Goal: Task Accomplishment & Management: Manage account settings

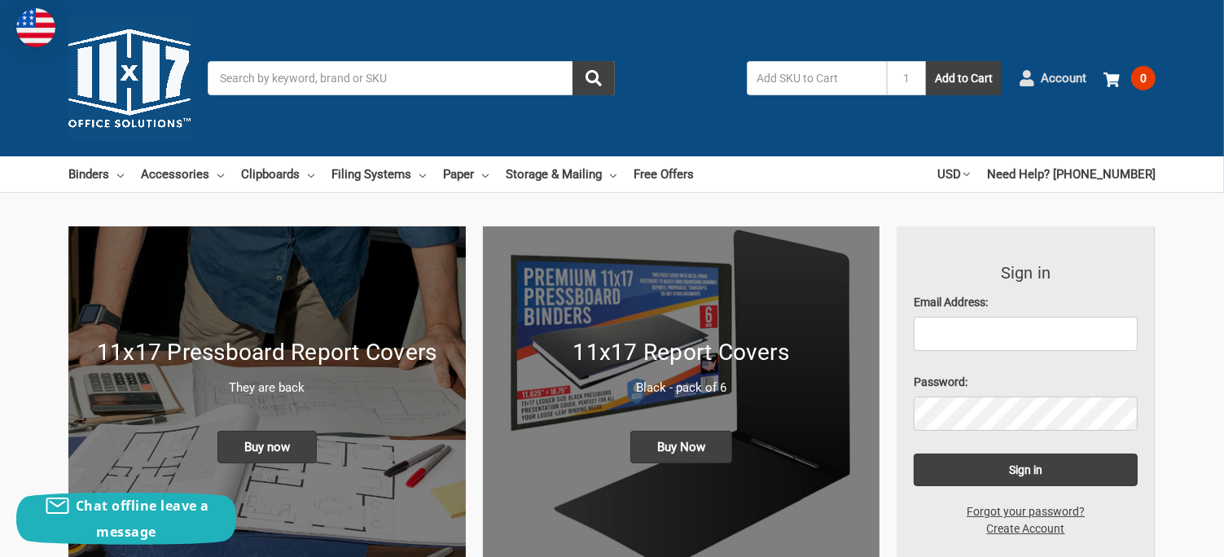
click at [1045, 77] on span "Account" at bounding box center [1064, 78] width 46 height 19
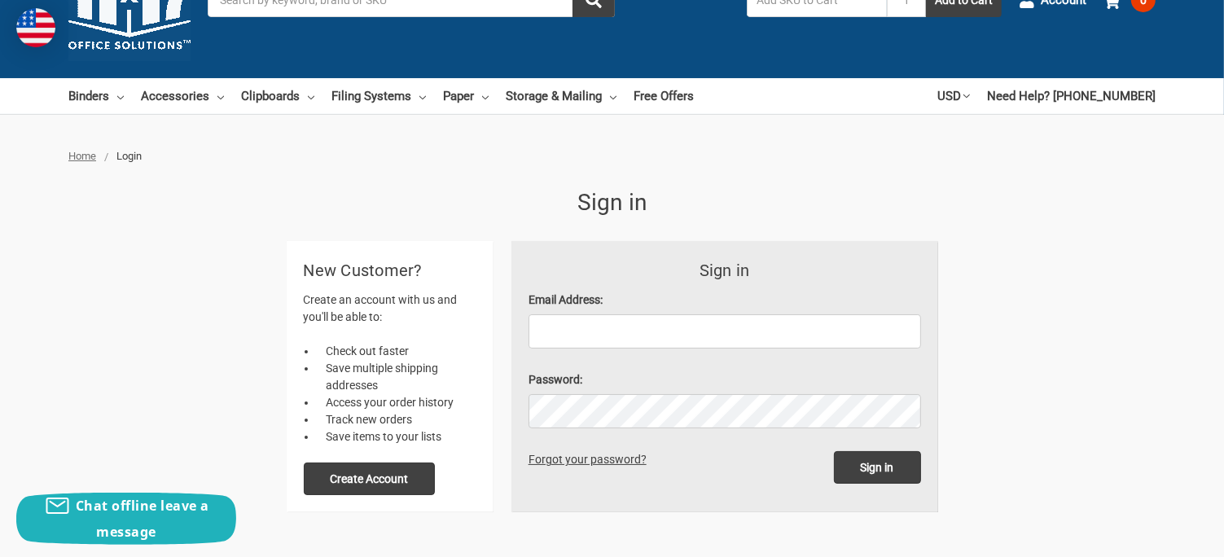
scroll to position [163, 0]
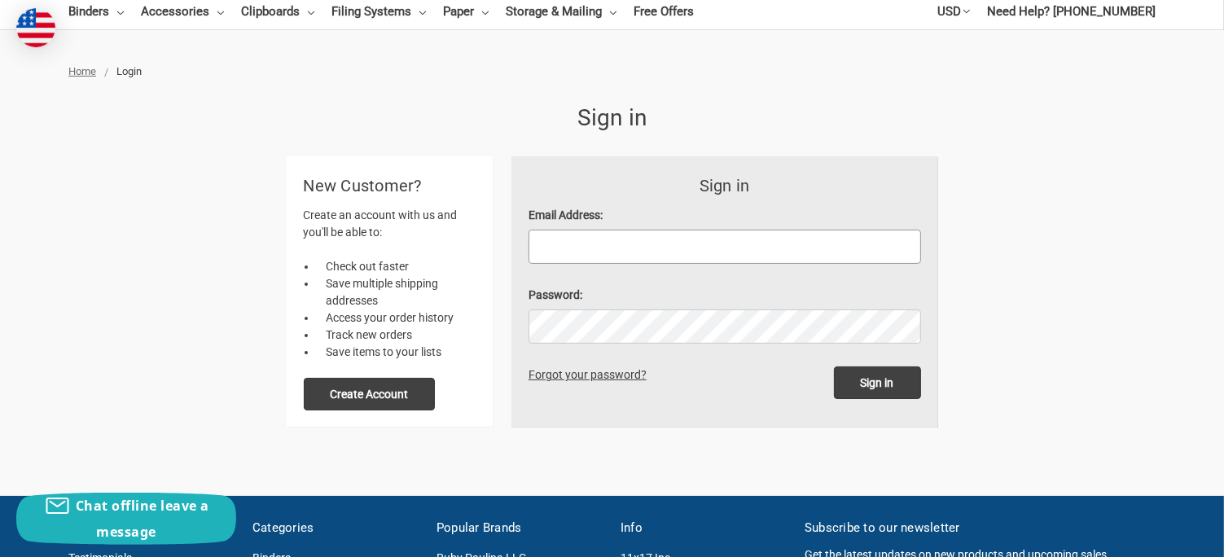
click at [554, 250] on input "Email Address:" at bounding box center [724, 247] width 392 height 34
type input "[PERSON_NAME][EMAIL_ADDRESS][PERSON_NAME][DOMAIN_NAME]"
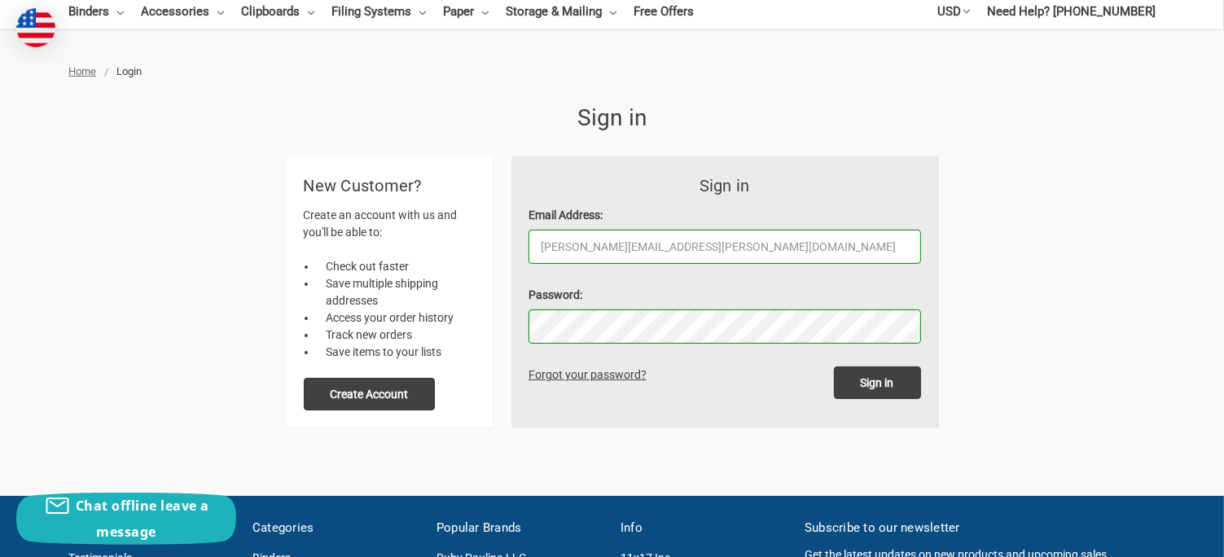
click at [834, 366] on input "Sign in" at bounding box center [877, 382] width 87 height 33
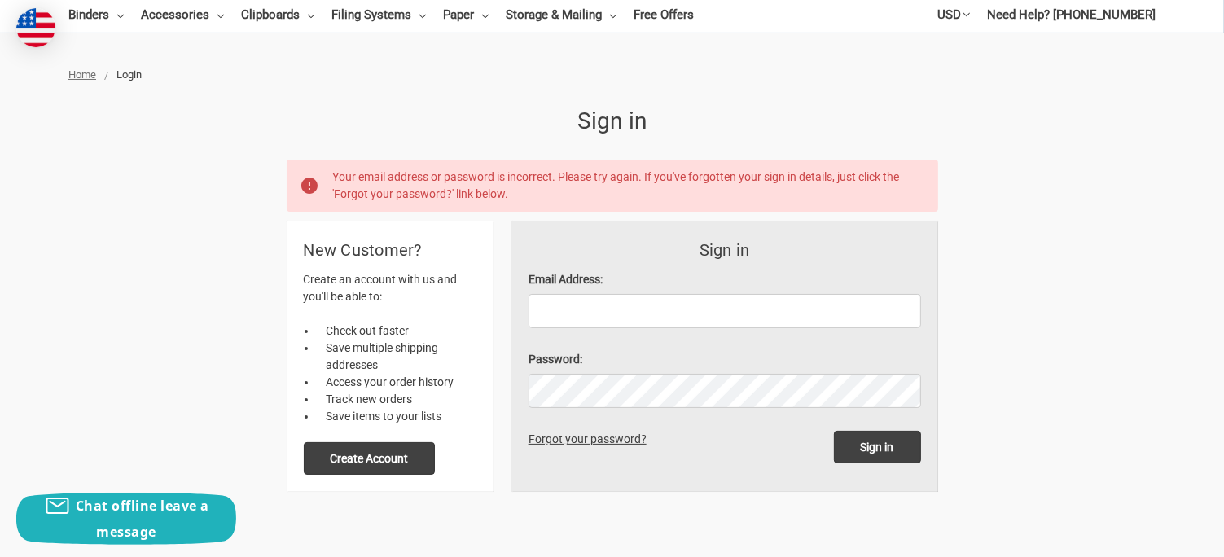
scroll to position [163, 0]
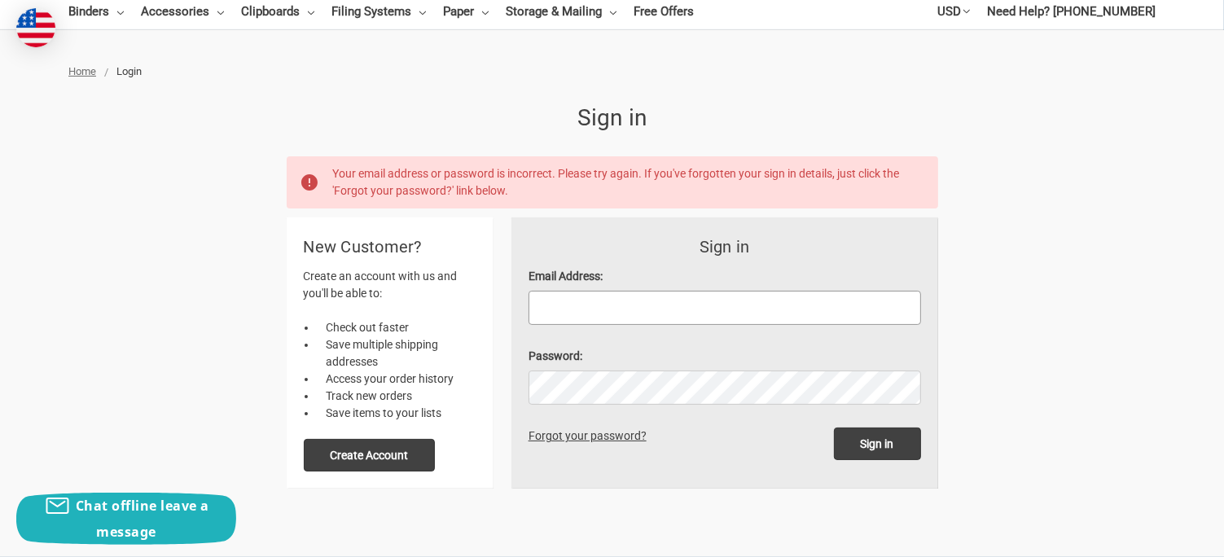
click at [568, 316] on input "Email Address:" at bounding box center [724, 308] width 392 height 34
type input "[PERSON_NAME][EMAIL_ADDRESS][PERSON_NAME][DOMAIN_NAME]"
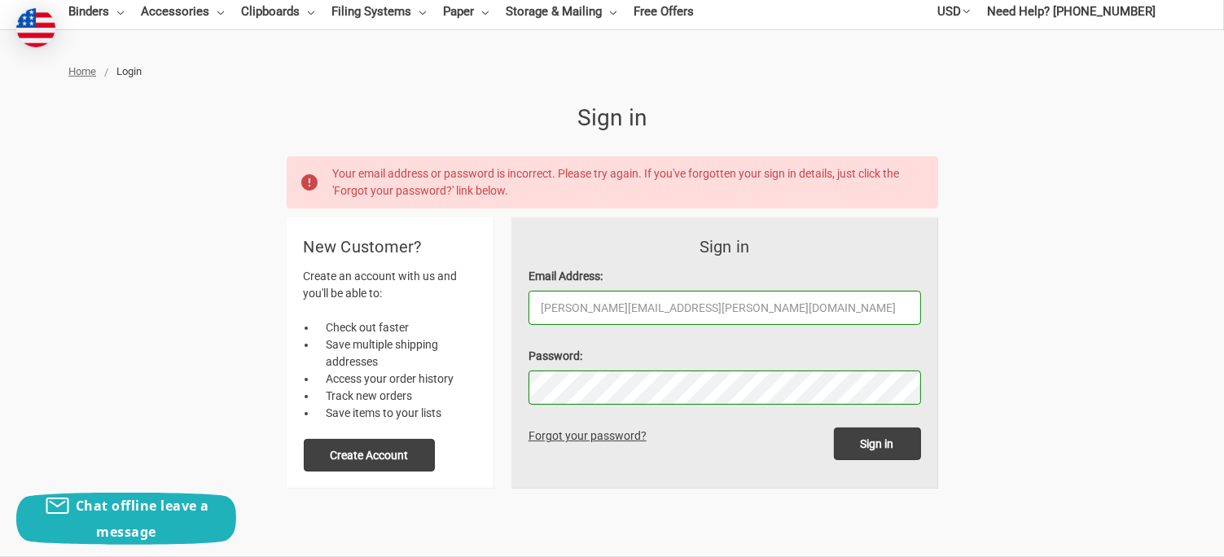
click at [834, 427] on input "Sign in" at bounding box center [877, 443] width 87 height 33
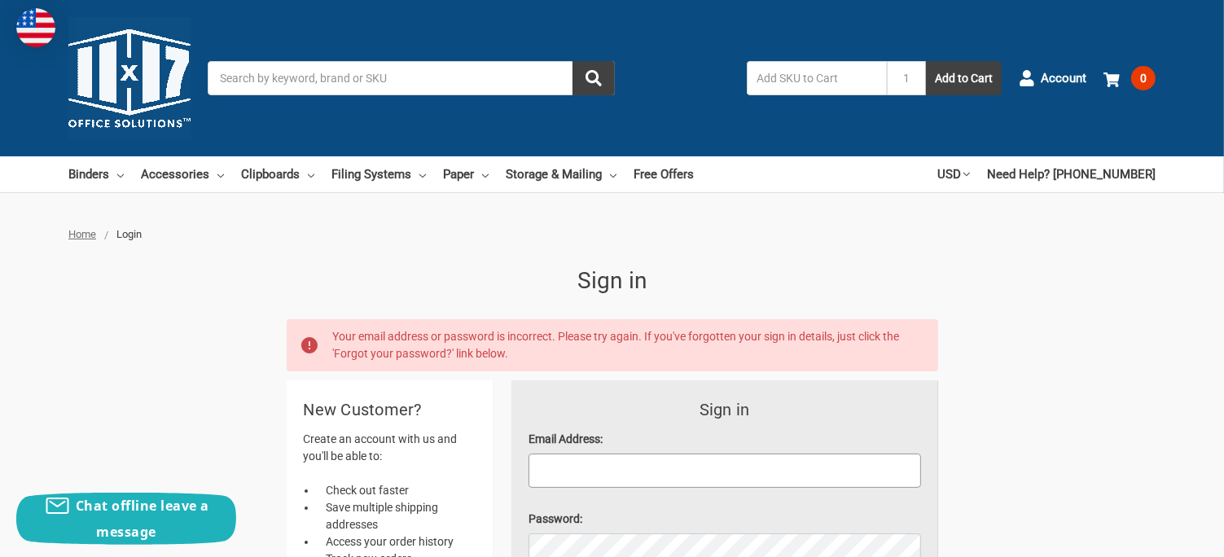
click at [571, 471] on input "Email Address:" at bounding box center [724, 471] width 392 height 34
type input "[PERSON_NAME][EMAIL_ADDRESS][PERSON_NAME][DOMAIN_NAME]"
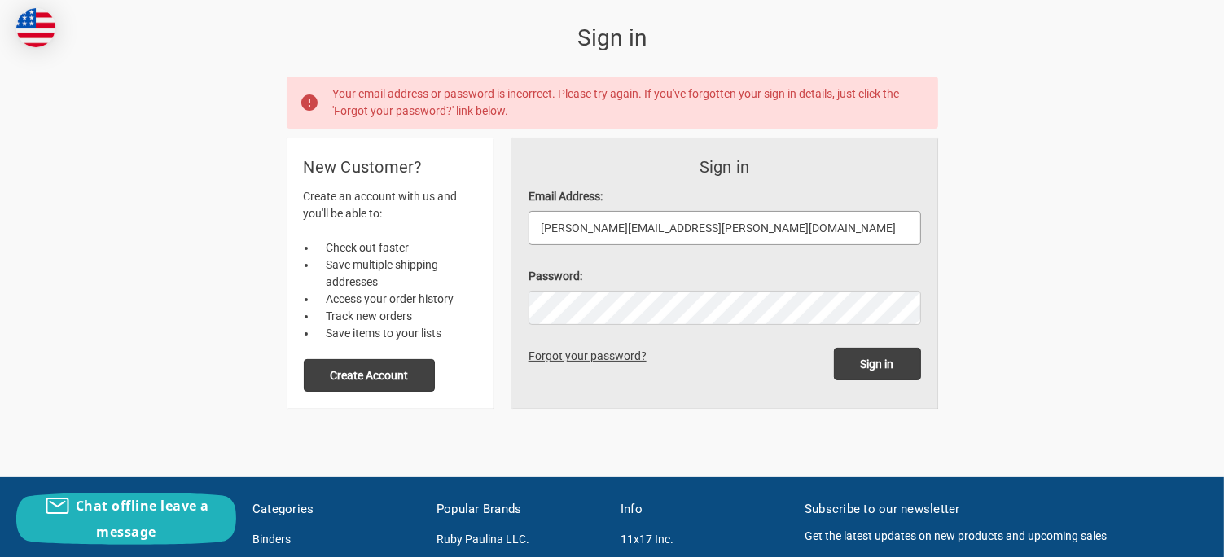
scroll to position [244, 0]
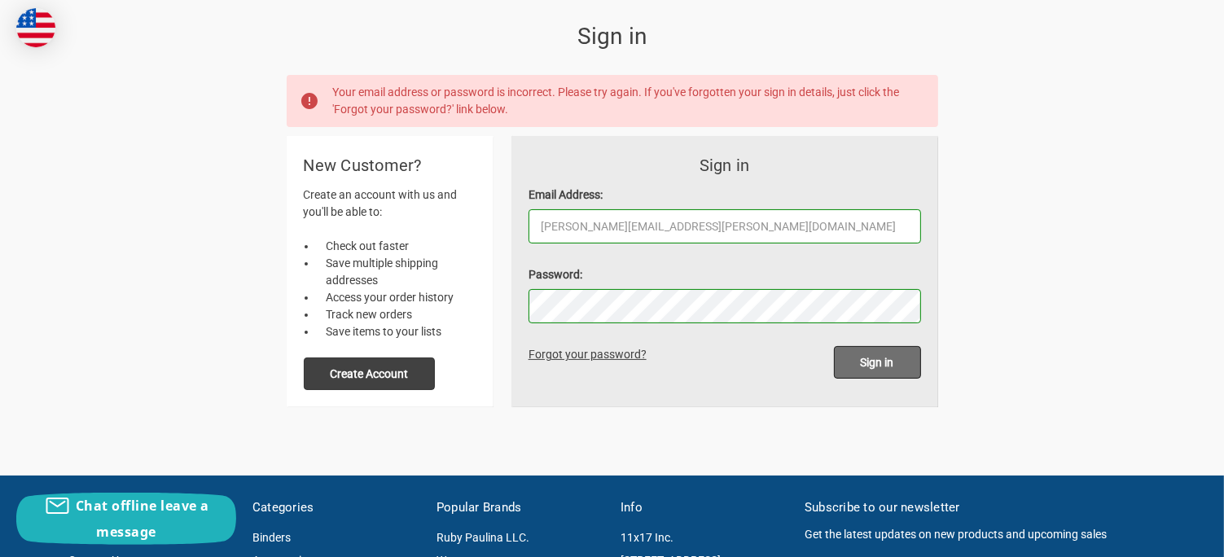
click at [877, 365] on input "Sign in" at bounding box center [877, 362] width 87 height 33
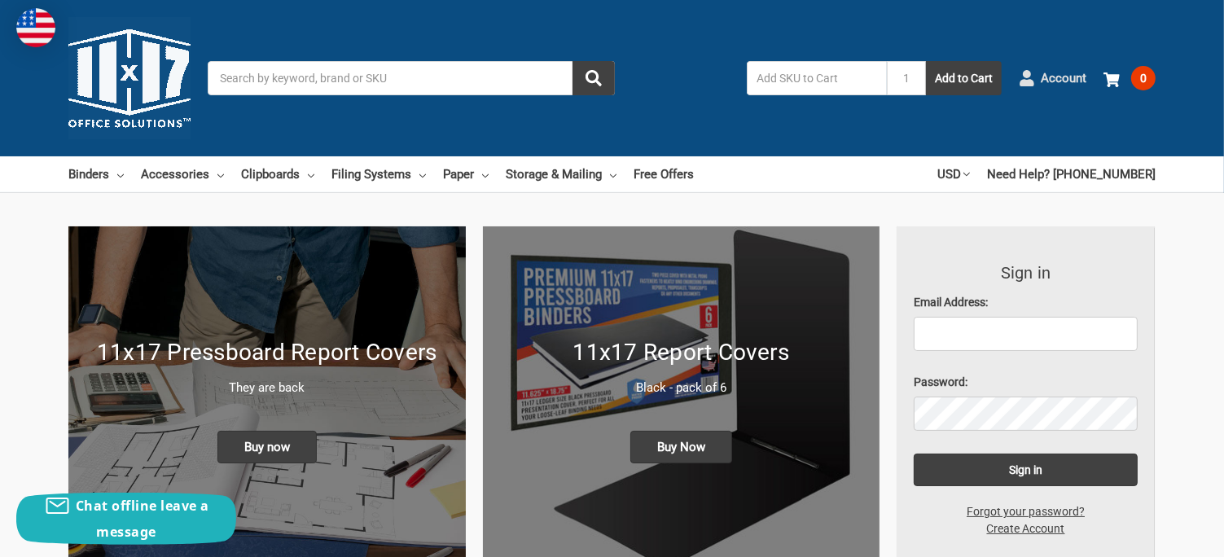
click at [1035, 80] on icon at bounding box center [1027, 78] width 16 height 16
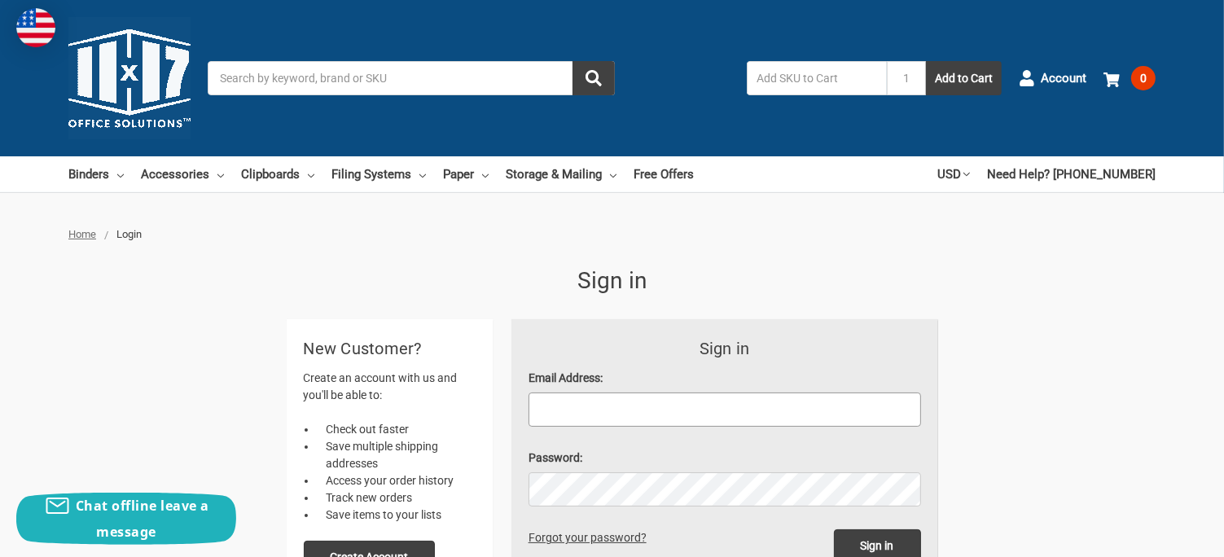
click at [562, 406] on input "Email Address:" at bounding box center [724, 409] width 392 height 34
type input "[PERSON_NAME][EMAIL_ADDRESS][PERSON_NAME][DOMAIN_NAME]"
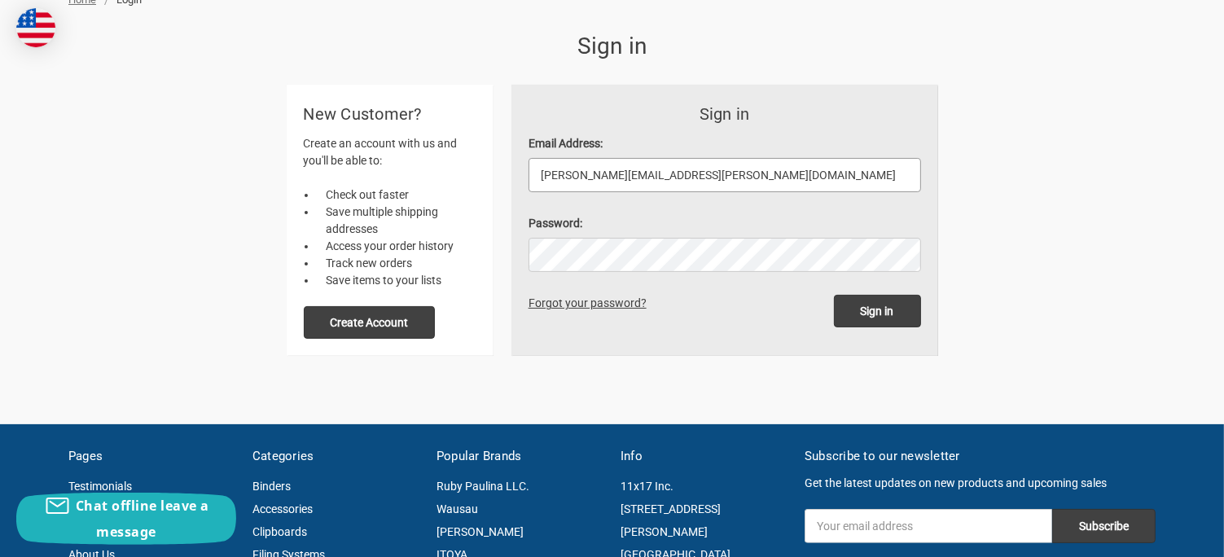
scroll to position [244, 0]
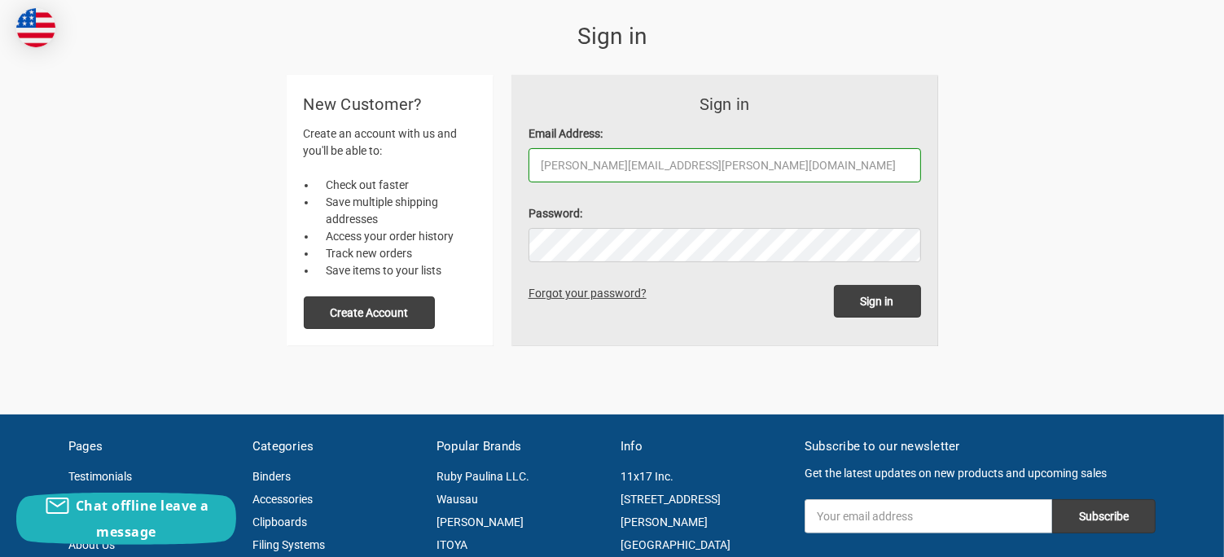
click at [593, 293] on link "Forgot your password?" at bounding box center [590, 293] width 124 height 13
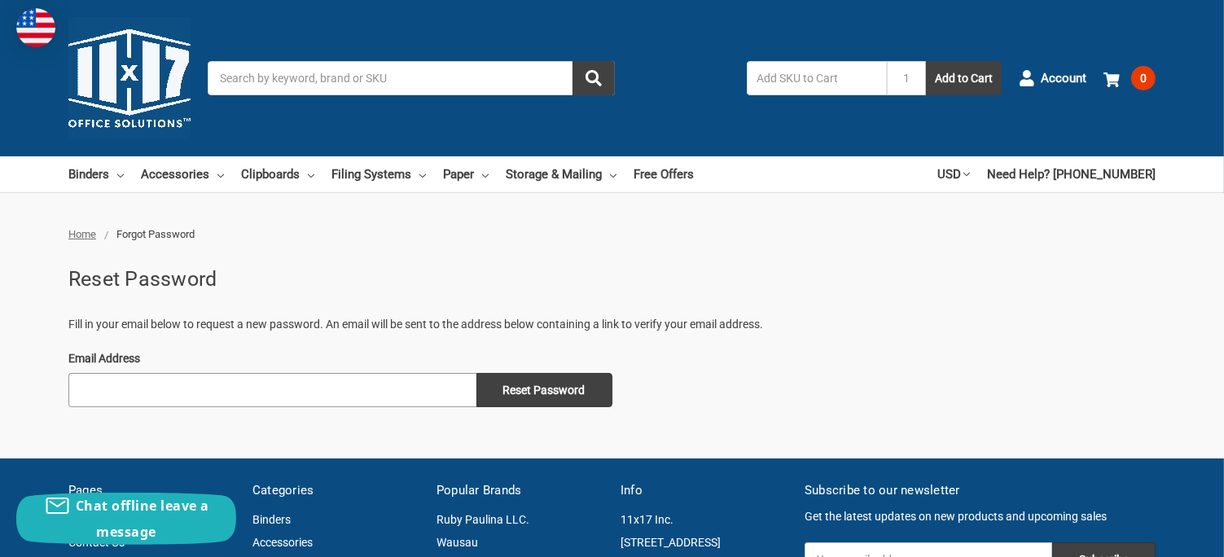
click at [81, 394] on input "Email Address" at bounding box center [272, 390] width 408 height 34
type input "[PERSON_NAME][EMAIL_ADDRESS][PERSON_NAME][DOMAIN_NAME]"
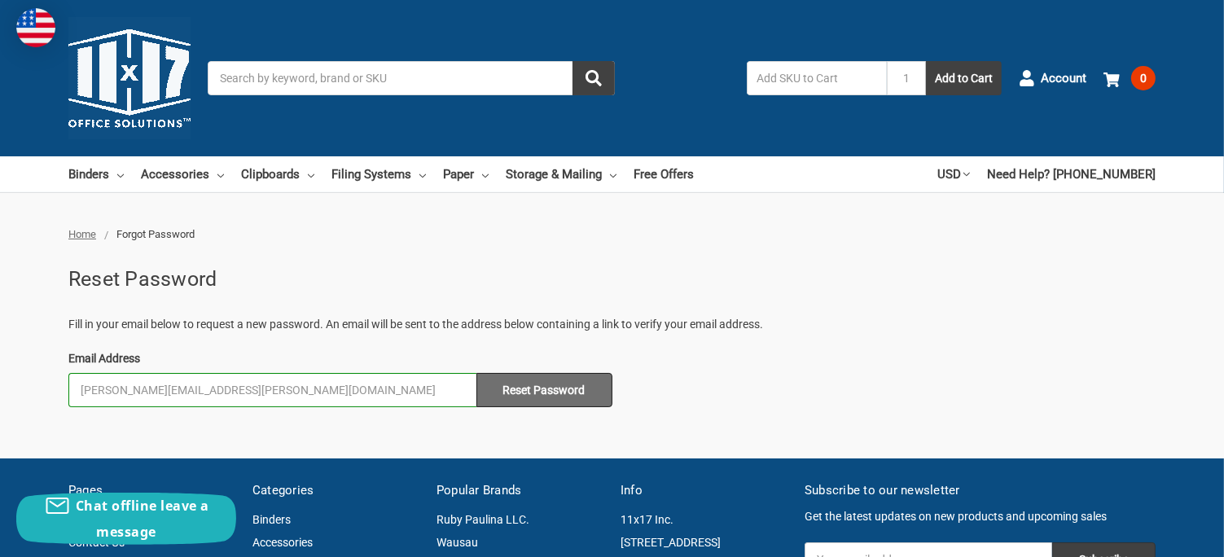
click at [513, 396] on input "Reset Password" at bounding box center [544, 390] width 136 height 34
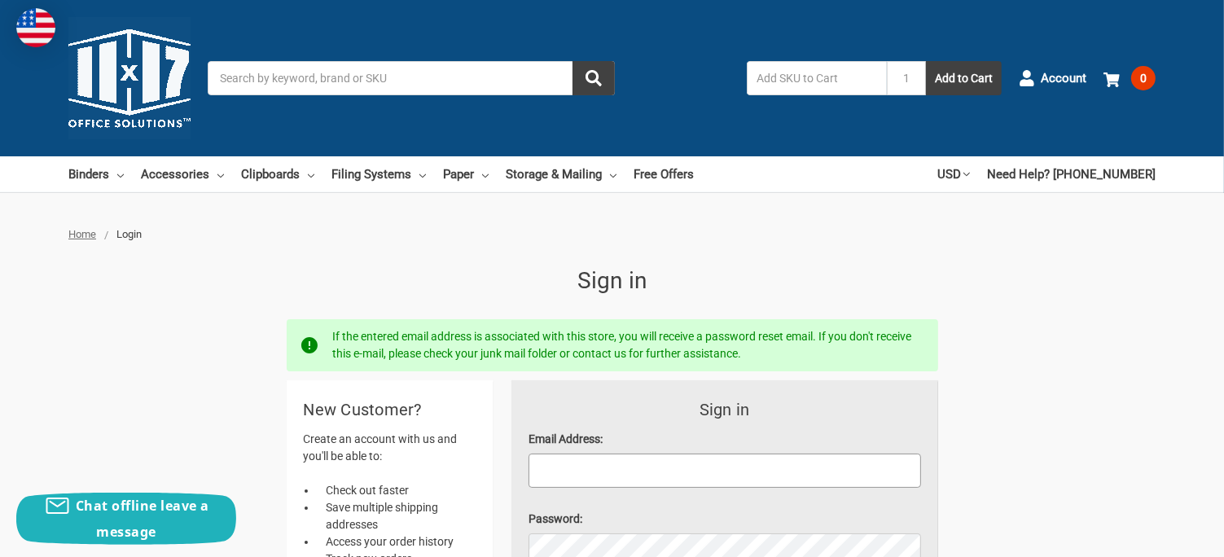
click at [550, 476] on input "Email Address:" at bounding box center [724, 471] width 392 height 34
type input "[PERSON_NAME][EMAIL_ADDRESS][PERSON_NAME][DOMAIN_NAME]"
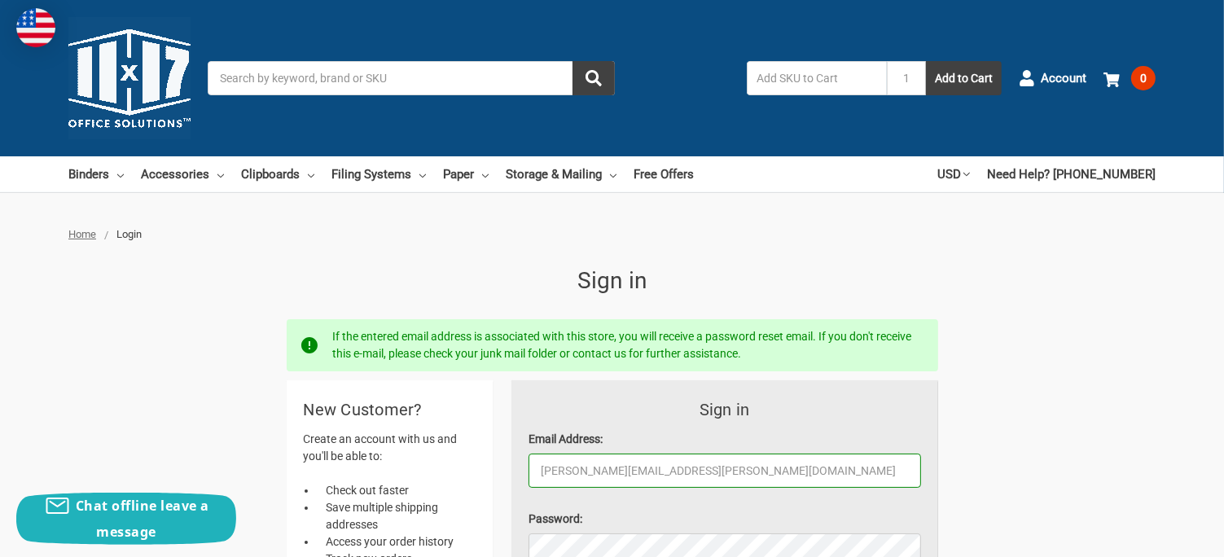
click at [81, 232] on span "Home" at bounding box center [82, 234] width 28 height 12
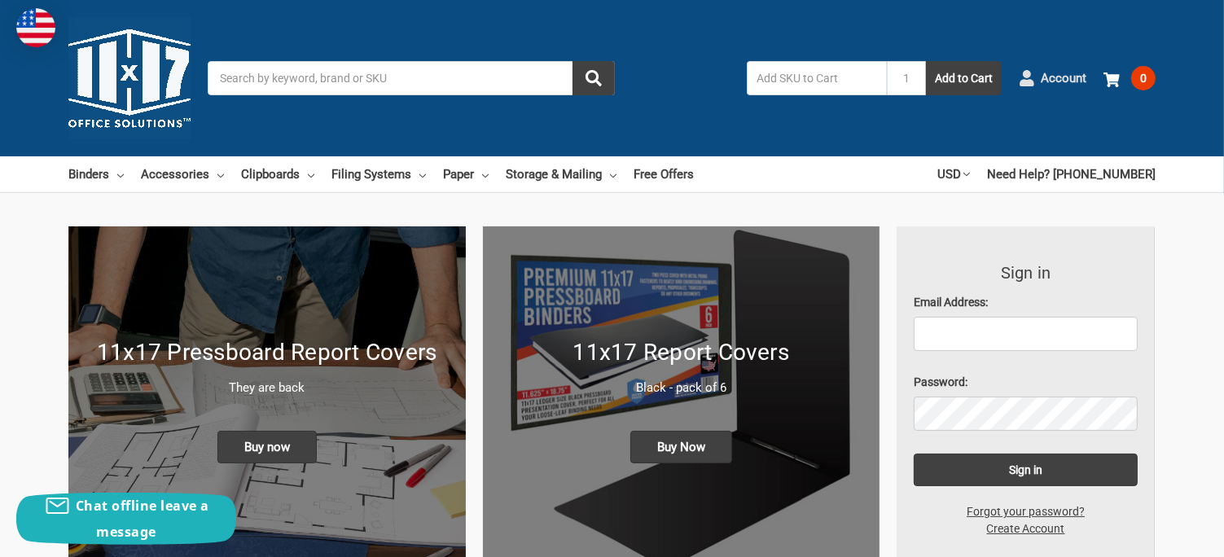
click at [1063, 75] on span "Account" at bounding box center [1064, 78] width 46 height 19
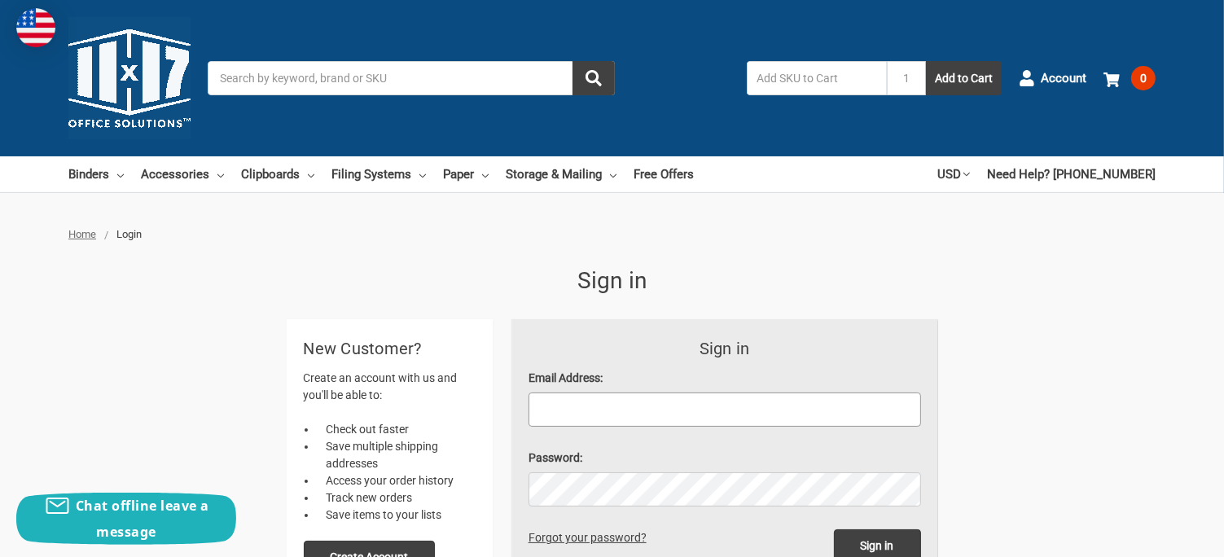
click at [536, 407] on input "Email Address:" at bounding box center [724, 409] width 392 height 34
type input "[PERSON_NAME][EMAIL_ADDRESS][PERSON_NAME][DOMAIN_NAME]"
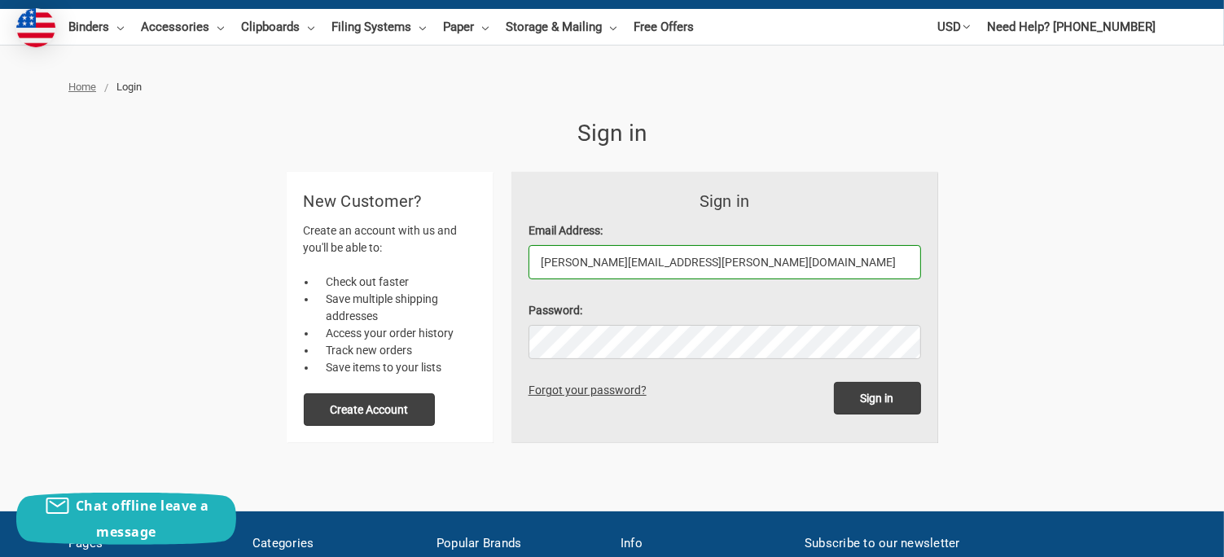
scroll to position [163, 0]
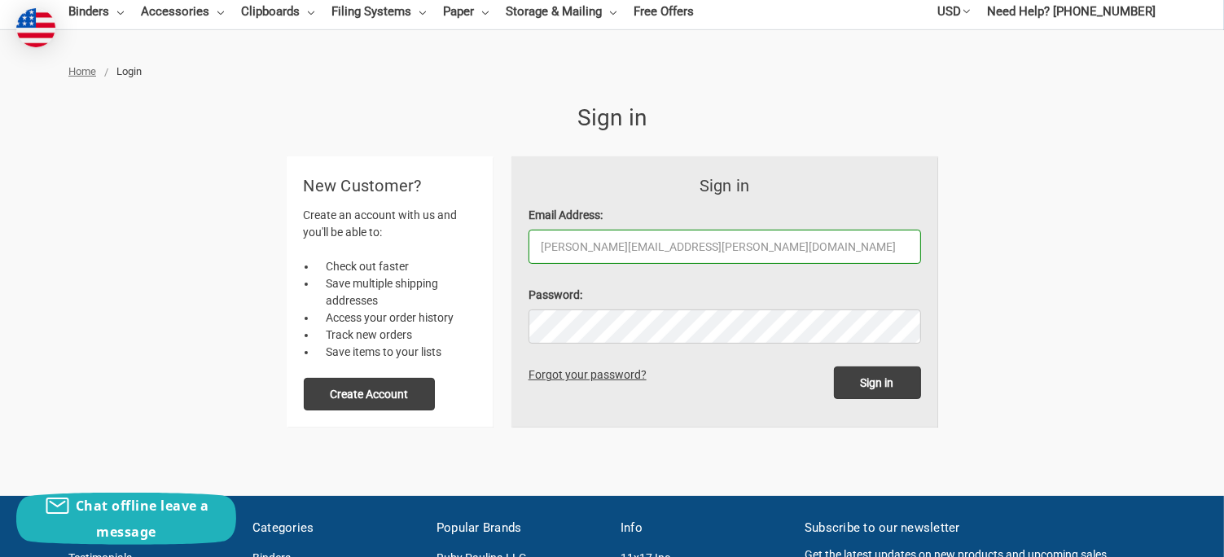
click at [567, 373] on link "Forgot your password?" at bounding box center [590, 374] width 124 height 13
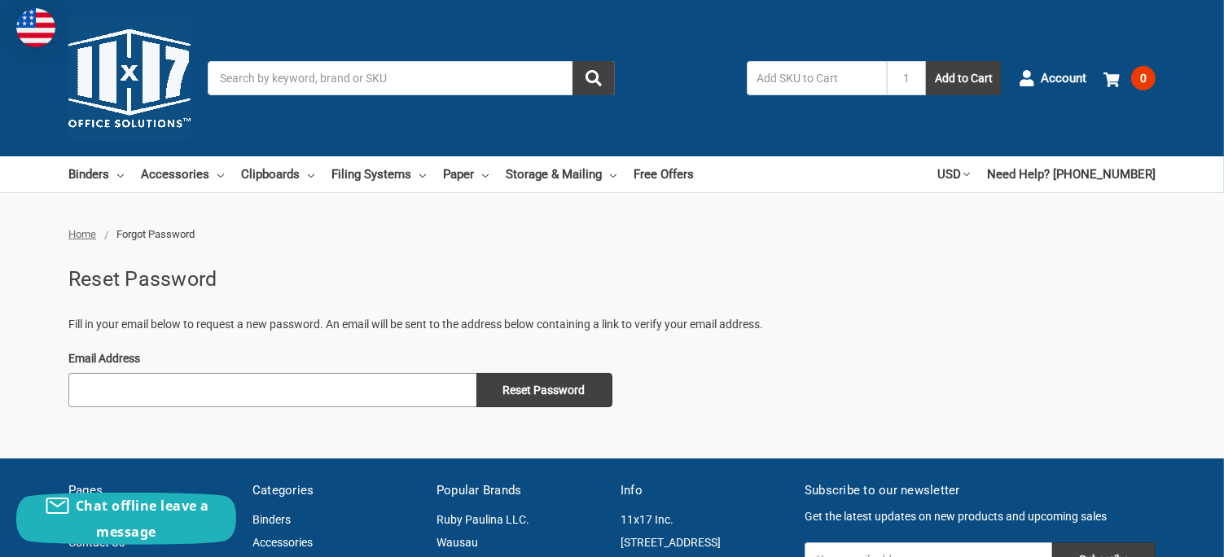
click at [95, 392] on input "Email Address" at bounding box center [272, 390] width 408 height 34
type input "[PERSON_NAME][EMAIL_ADDRESS][PERSON_NAME][DOMAIN_NAME]"
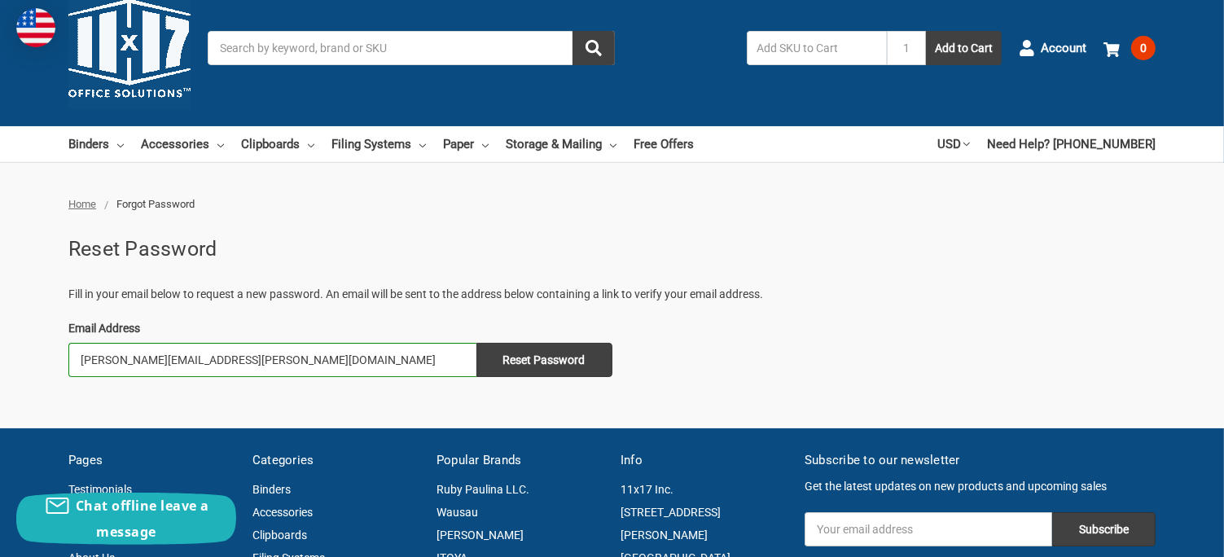
scroll to position [81, 0]
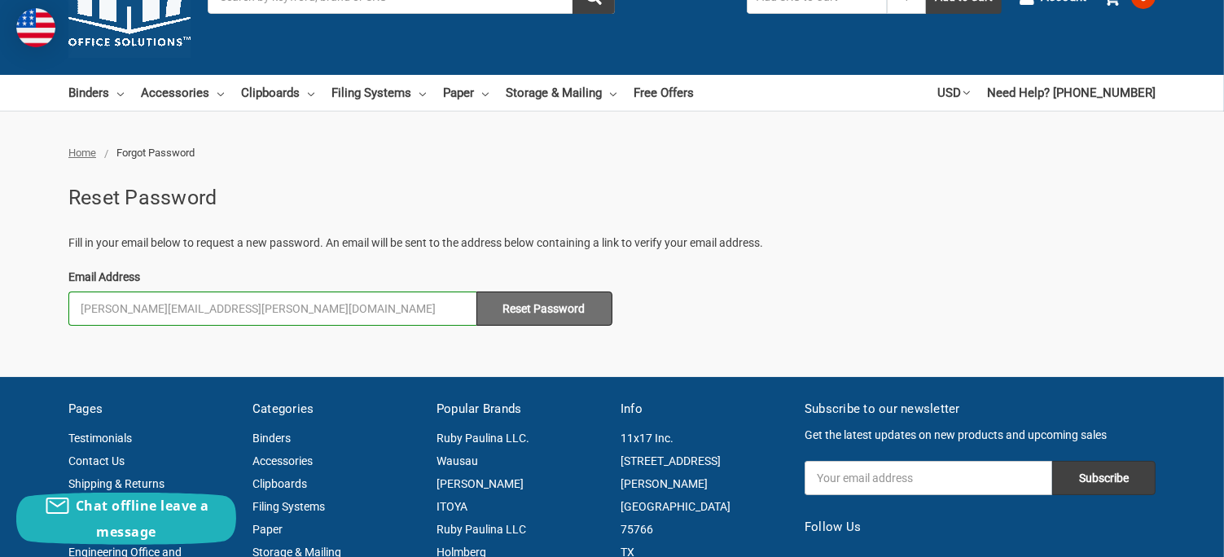
click at [551, 304] on input "Reset Password" at bounding box center [544, 308] width 136 height 34
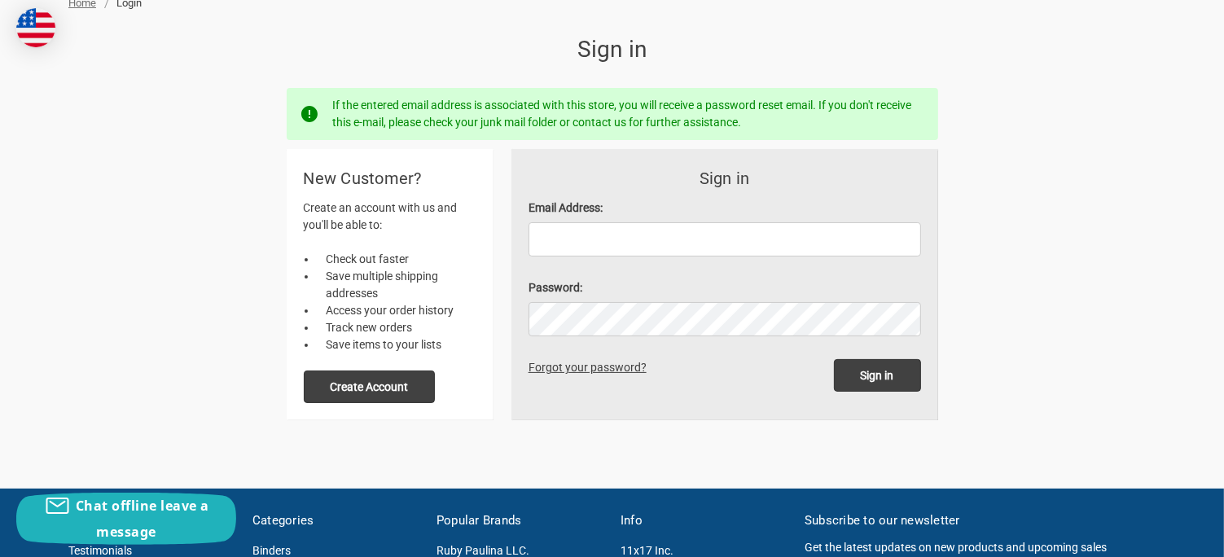
scroll to position [244, 0]
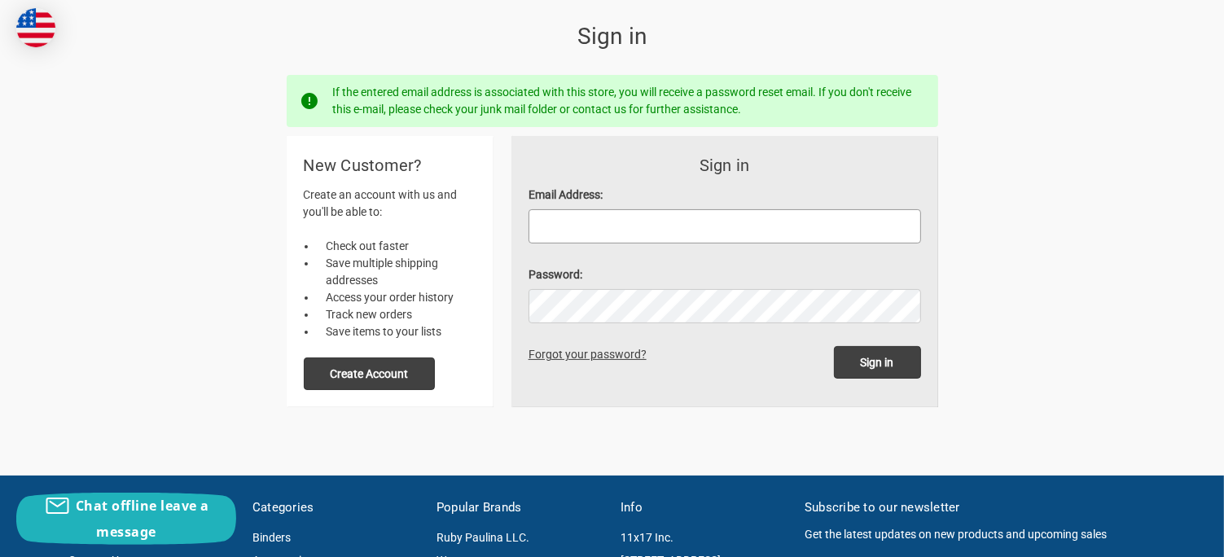
click at [554, 226] on input "Email Address:" at bounding box center [724, 226] width 392 height 34
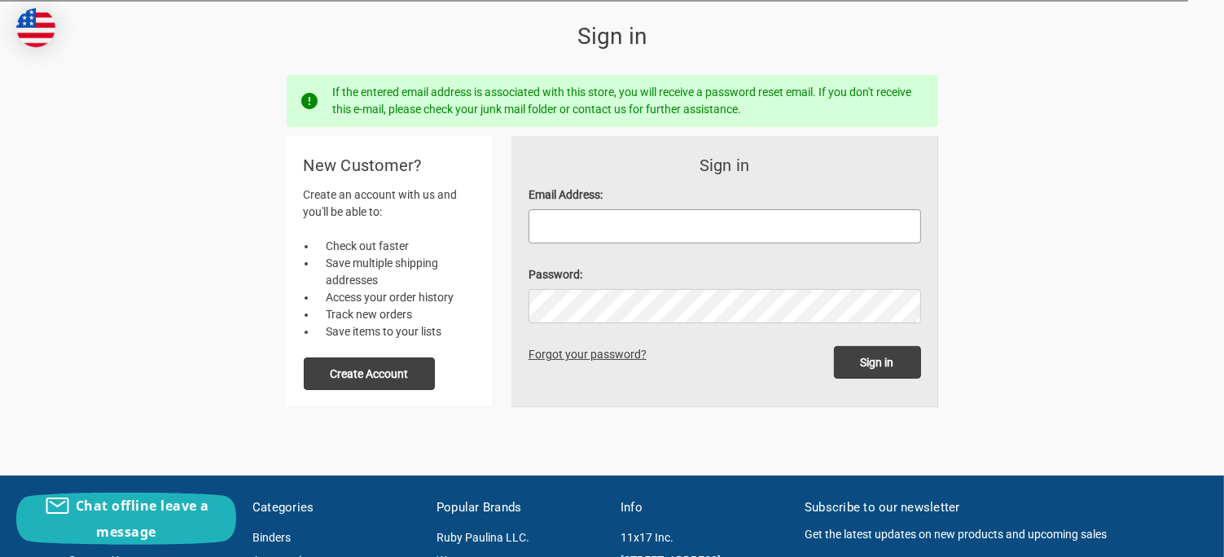
type input "[PERSON_NAME][EMAIL_ADDRESS][PERSON_NAME][DOMAIN_NAME]"
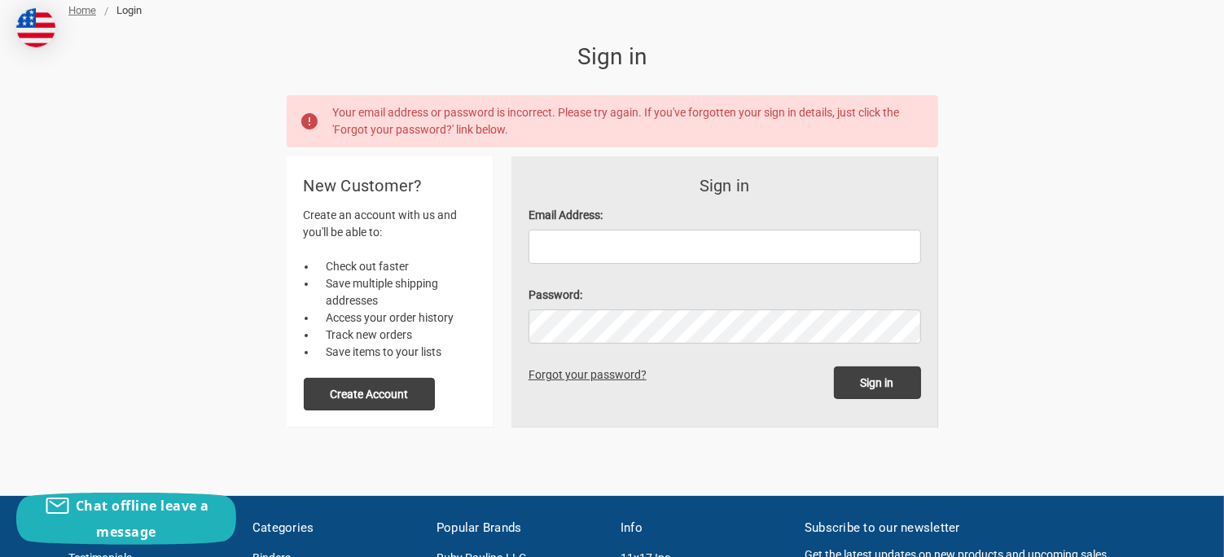
scroll to position [244, 0]
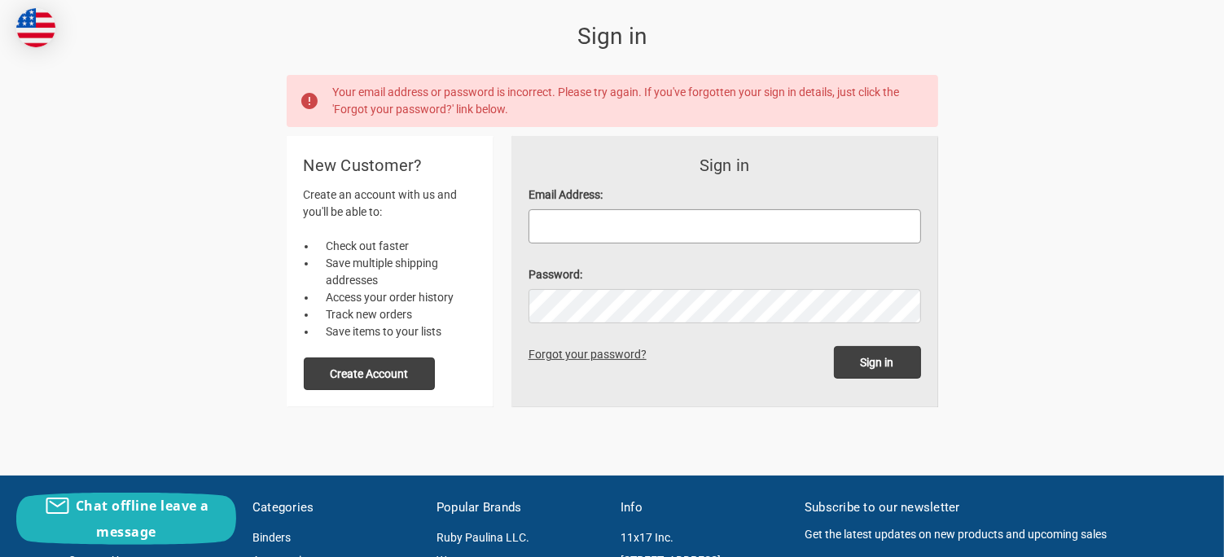
click at [554, 220] on input "Email Address:" at bounding box center [724, 226] width 392 height 34
type input "[PERSON_NAME][EMAIL_ADDRESS][PERSON_NAME][DOMAIN_NAME]"
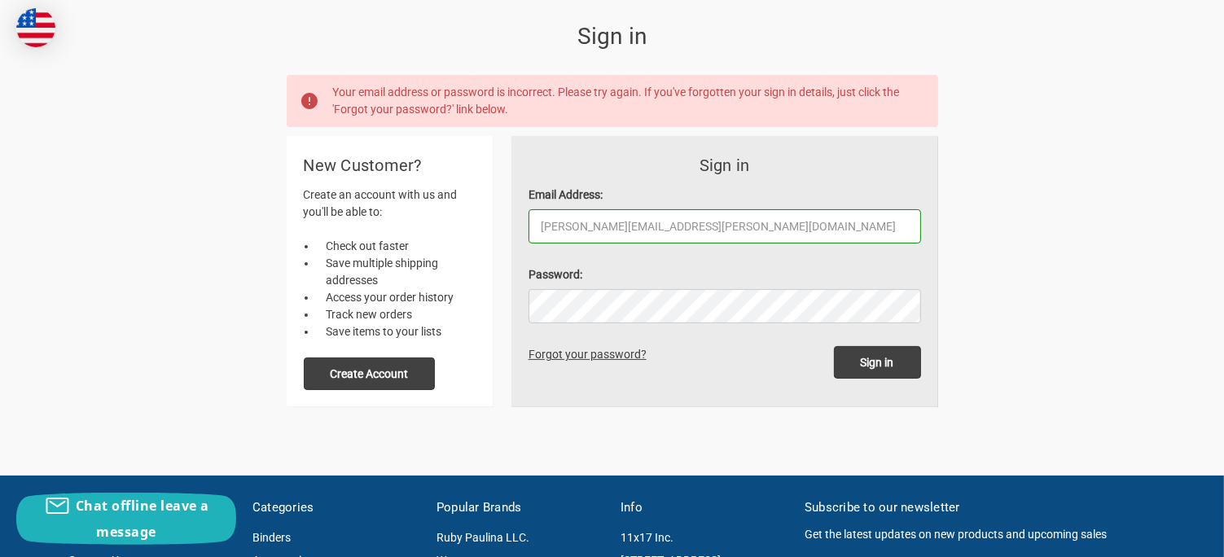
click at [576, 357] on link "Forgot your password?" at bounding box center [590, 354] width 124 height 13
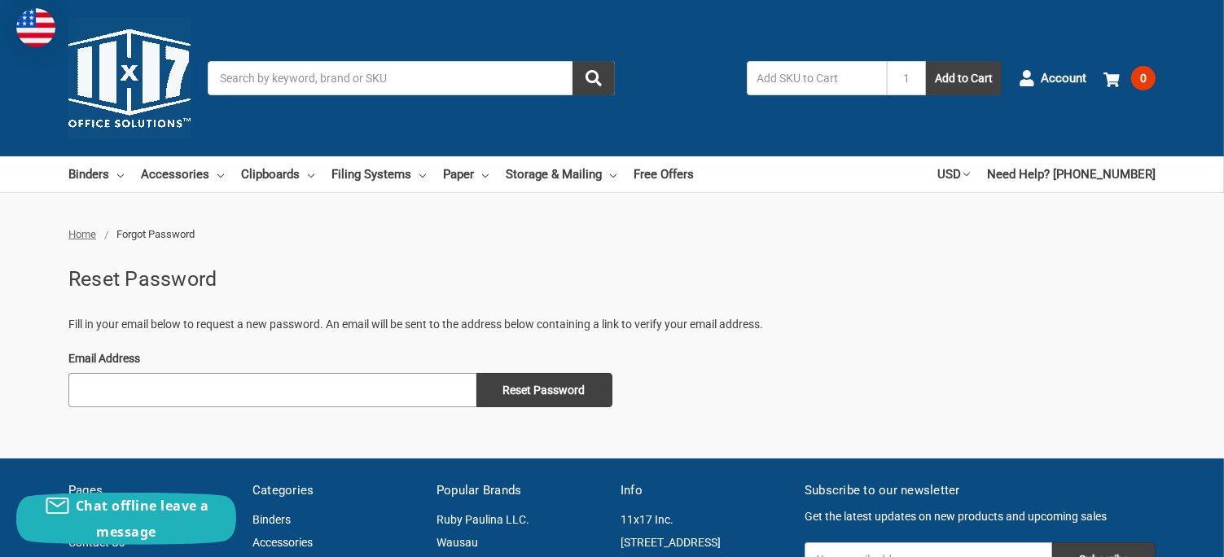
click at [91, 390] on input "Email Address" at bounding box center [272, 390] width 408 height 34
type input "[PERSON_NAME][EMAIL_ADDRESS][PERSON_NAME][DOMAIN_NAME]"
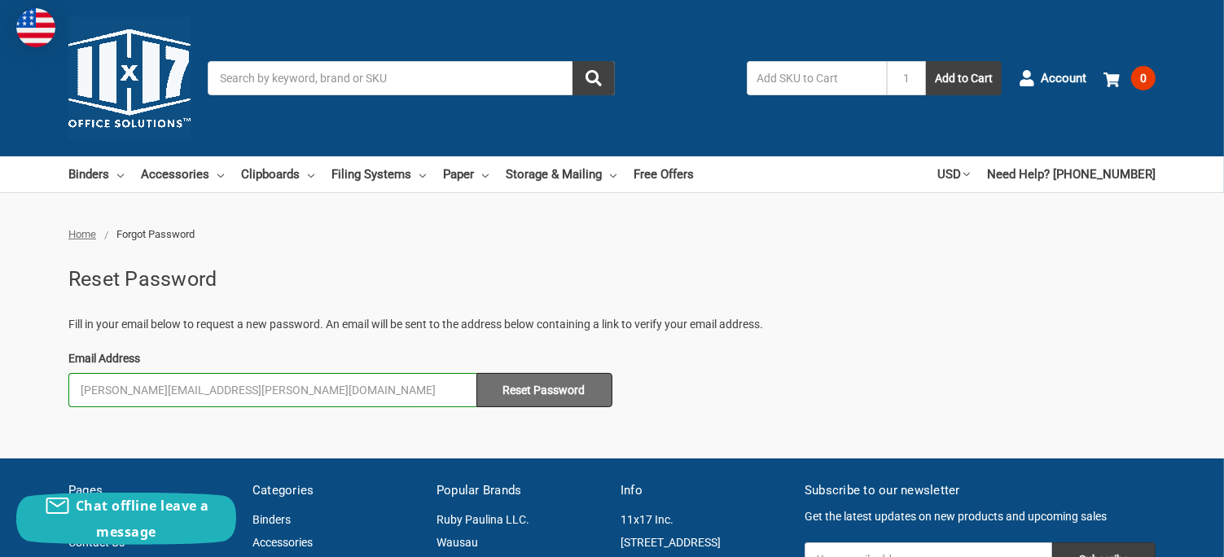
click at [572, 381] on input "Reset Password" at bounding box center [544, 390] width 136 height 34
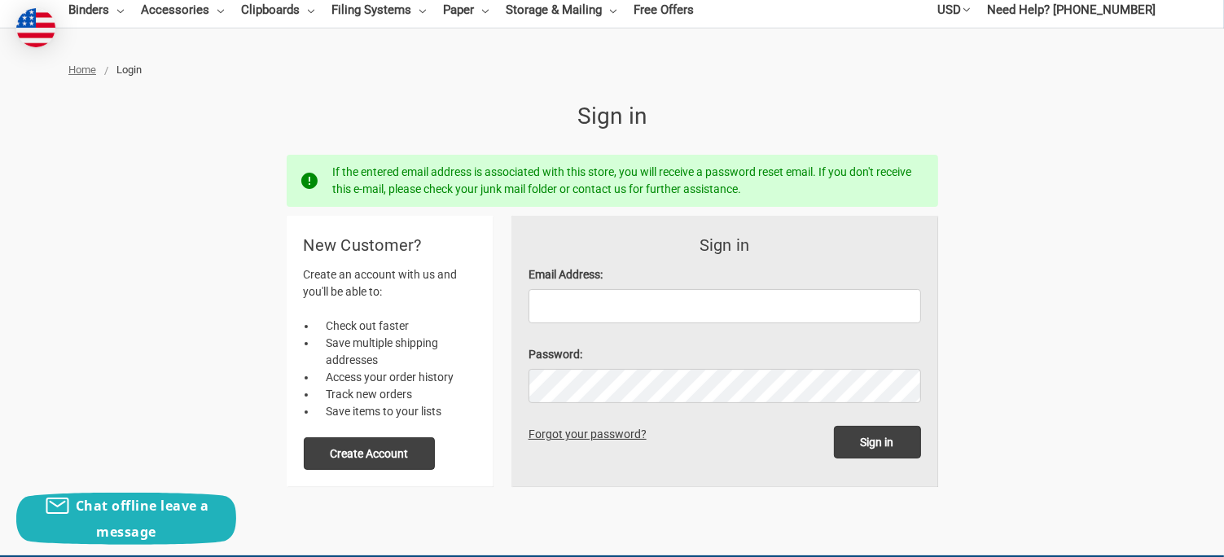
scroll to position [163, 0]
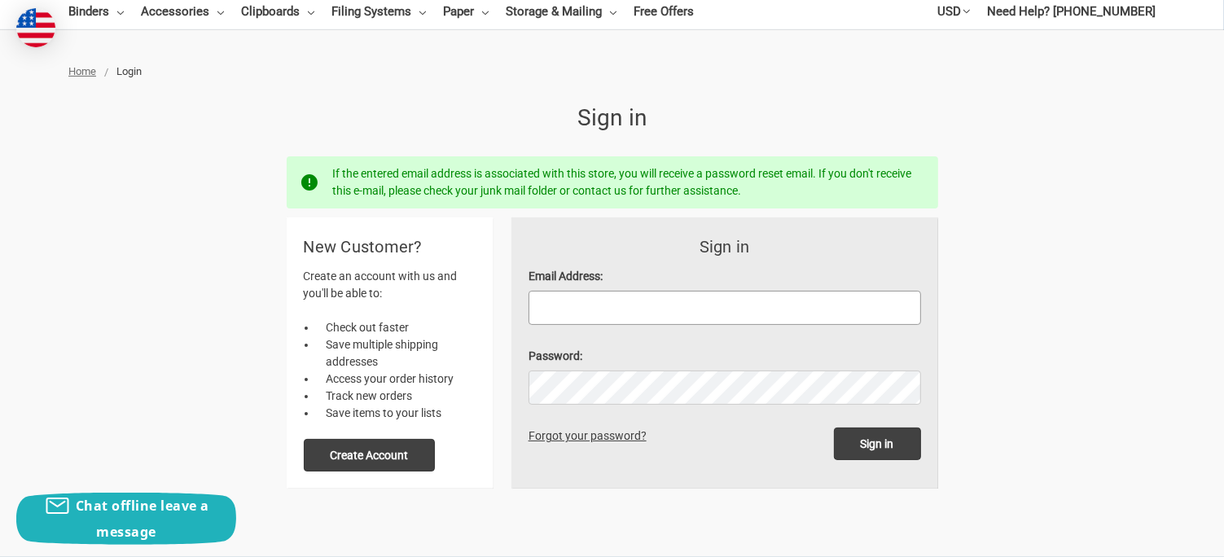
click at [551, 302] on input "Email Address:" at bounding box center [724, 308] width 392 height 34
type input "[PERSON_NAME][EMAIL_ADDRESS][PERSON_NAME][DOMAIN_NAME]"
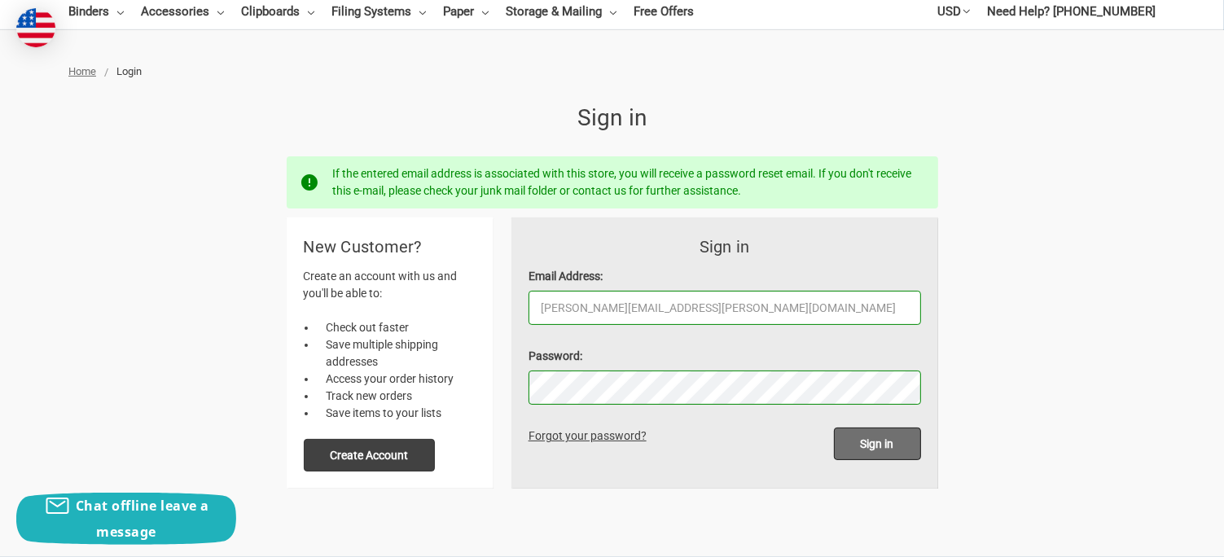
click at [882, 445] on input "Sign in" at bounding box center [877, 443] width 87 height 33
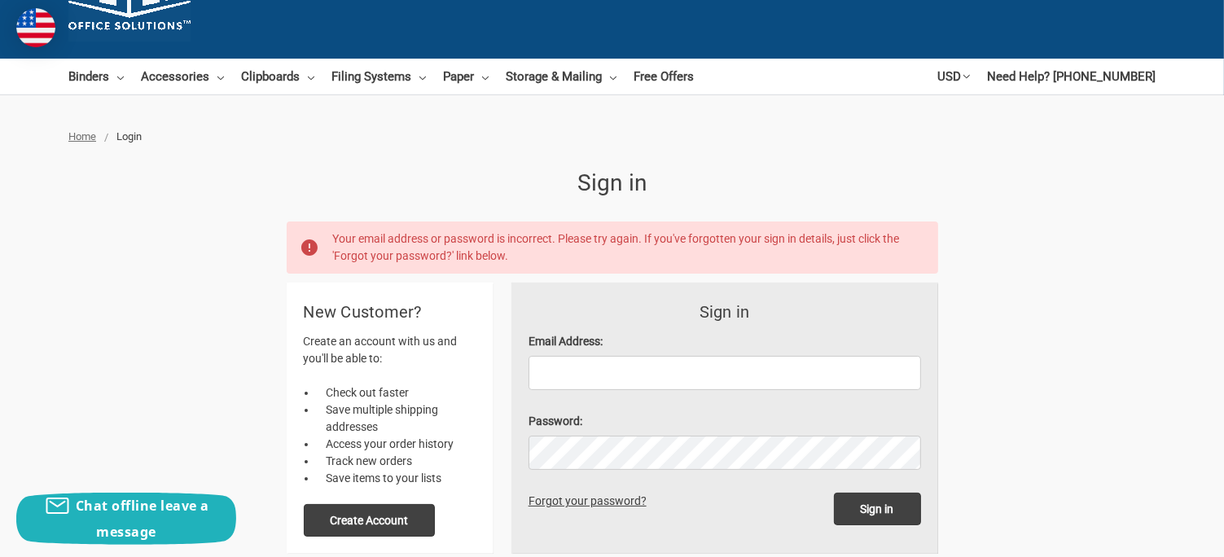
scroll to position [163, 0]
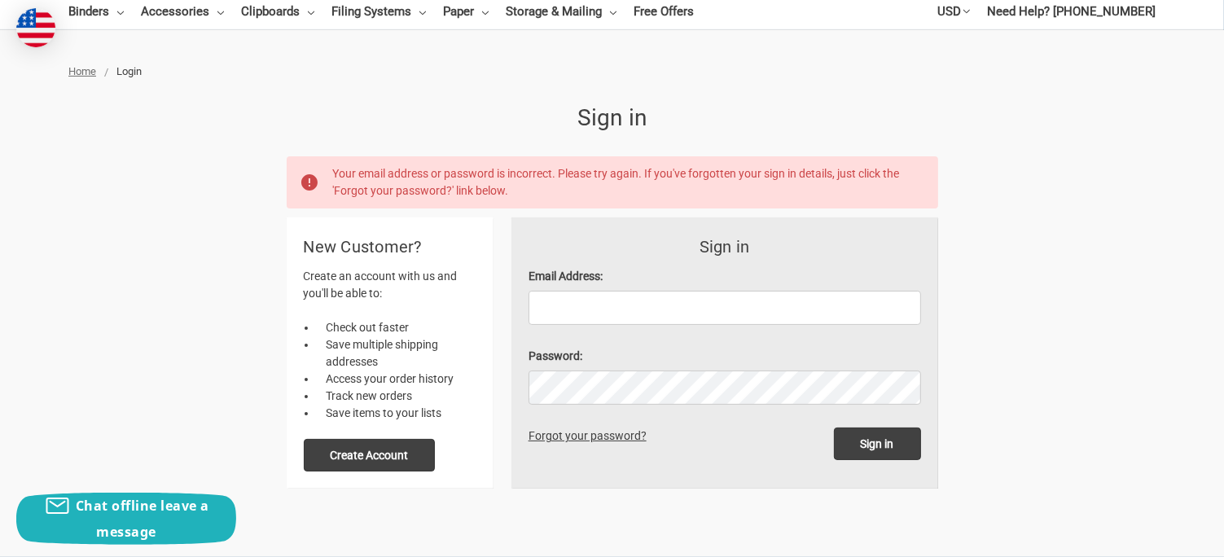
drag, startPoint x: 551, startPoint y: 289, endPoint x: 545, endPoint y: 309, distance: 21.4
click at [547, 299] on div "Email Address:" at bounding box center [724, 296] width 392 height 57
click at [545, 307] on input "Email Address:" at bounding box center [724, 308] width 392 height 34
type input "[PERSON_NAME][EMAIL_ADDRESS][PERSON_NAME][DOMAIN_NAME]"
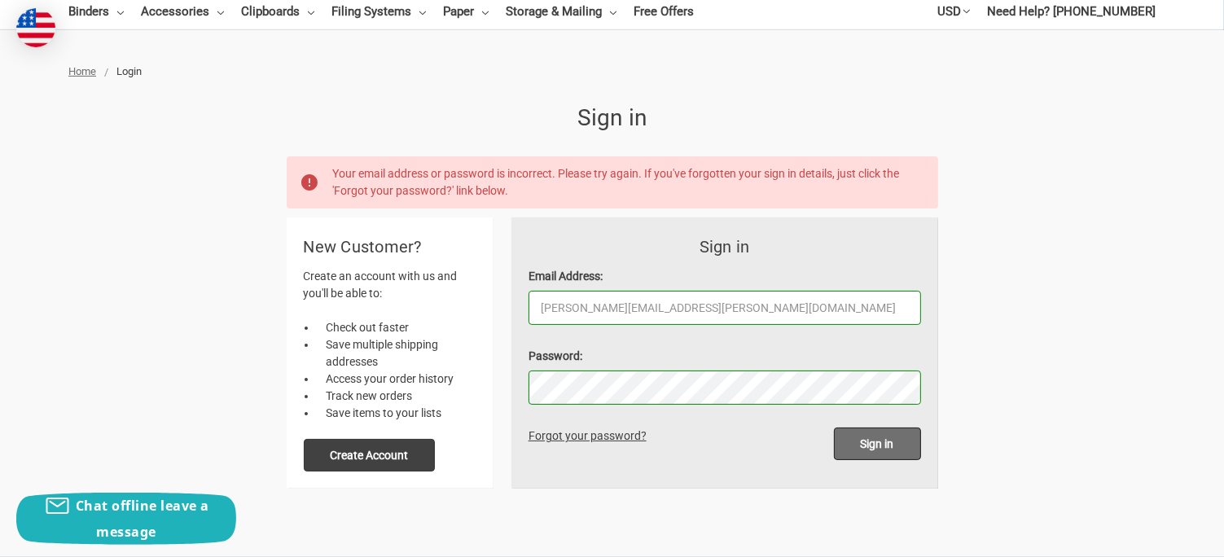
click at [859, 440] on input "Sign in" at bounding box center [877, 443] width 87 height 33
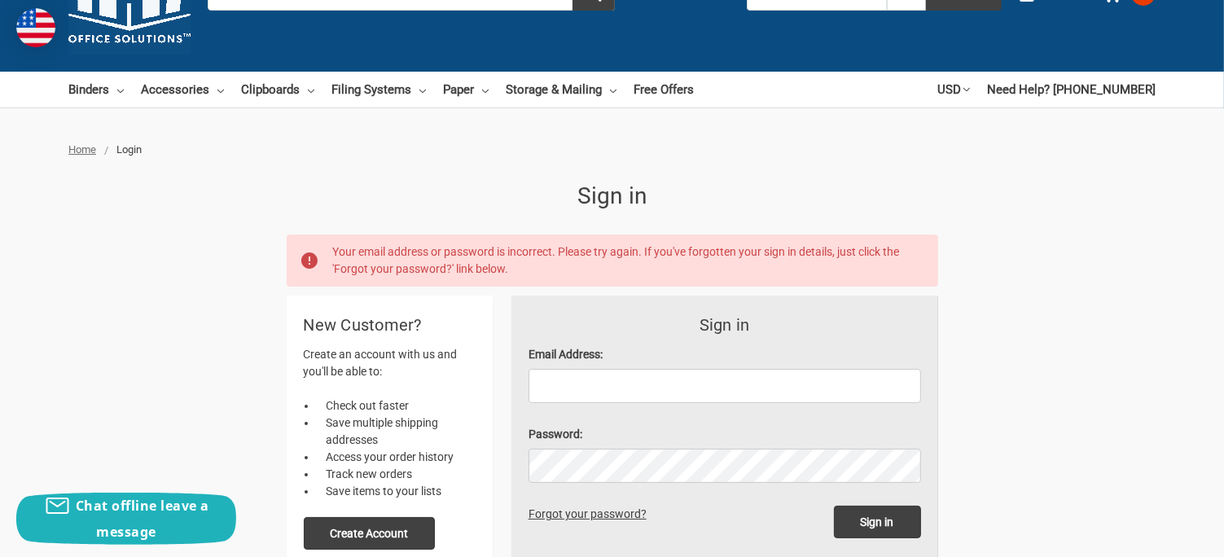
scroll to position [81, 0]
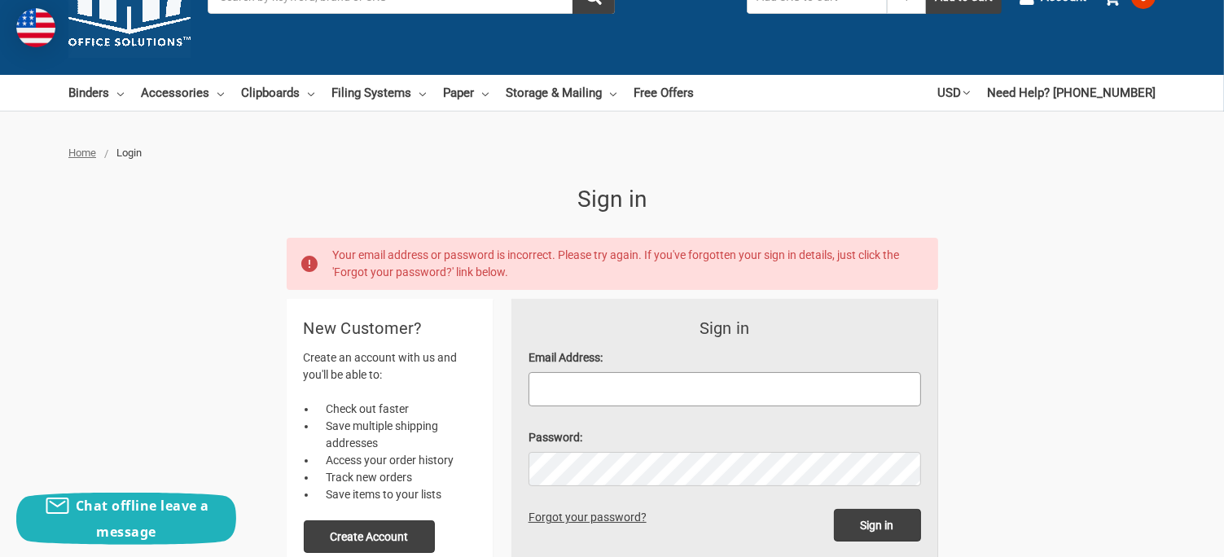
click at [560, 392] on input "Email Address:" at bounding box center [724, 389] width 392 height 34
type input "[PERSON_NAME][EMAIL_ADDRESS][PERSON_NAME][DOMAIN_NAME]"
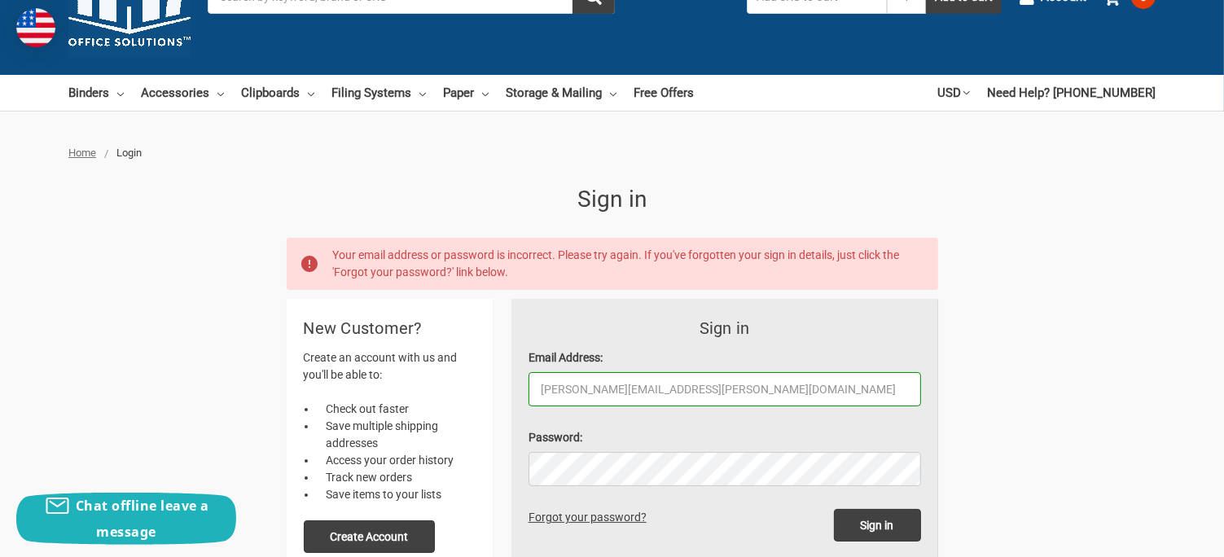
click at [611, 514] on link "Forgot your password?" at bounding box center [590, 517] width 124 height 13
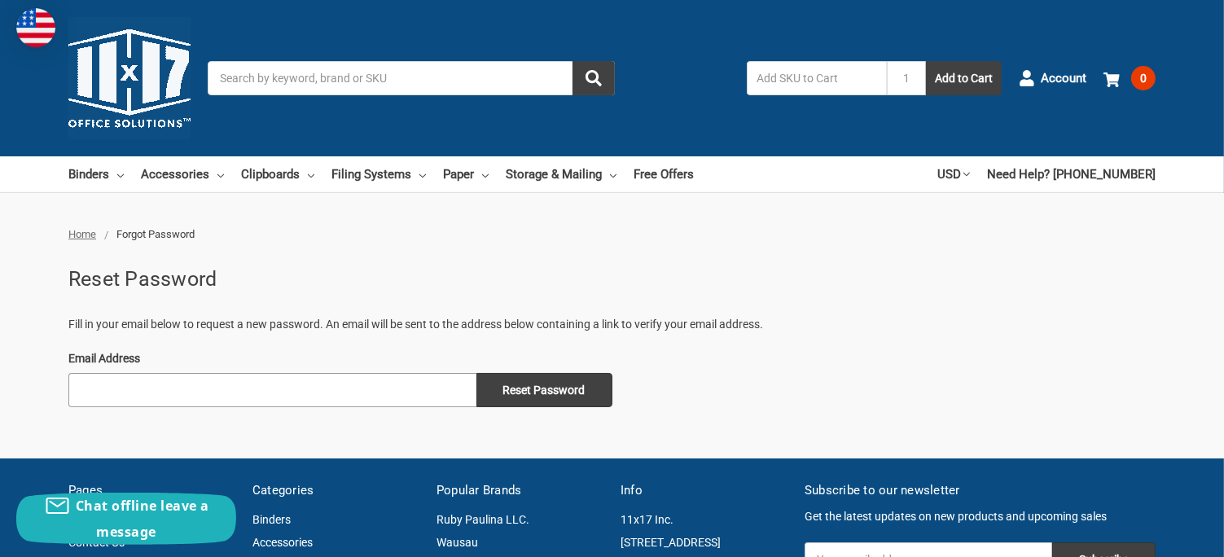
click at [83, 392] on input "Email Address" at bounding box center [272, 390] width 408 height 34
type input "[PERSON_NAME][EMAIL_ADDRESS][PERSON_NAME][DOMAIN_NAME]"
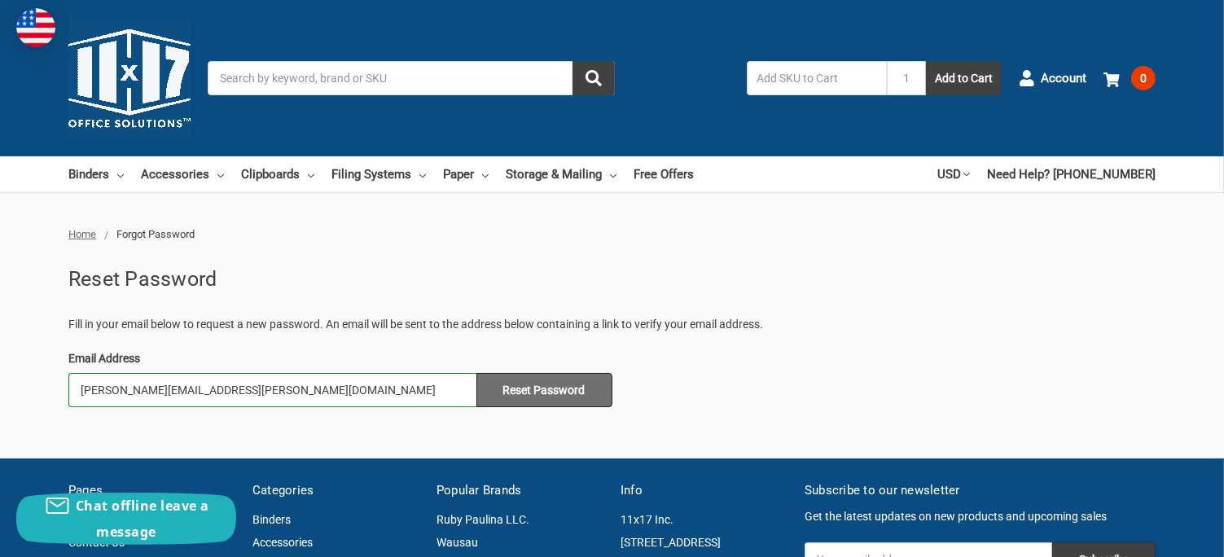
click at [476, 373] on input "Reset Password" at bounding box center [544, 390] width 136 height 34
